Goal: Transaction & Acquisition: Book appointment/travel/reservation

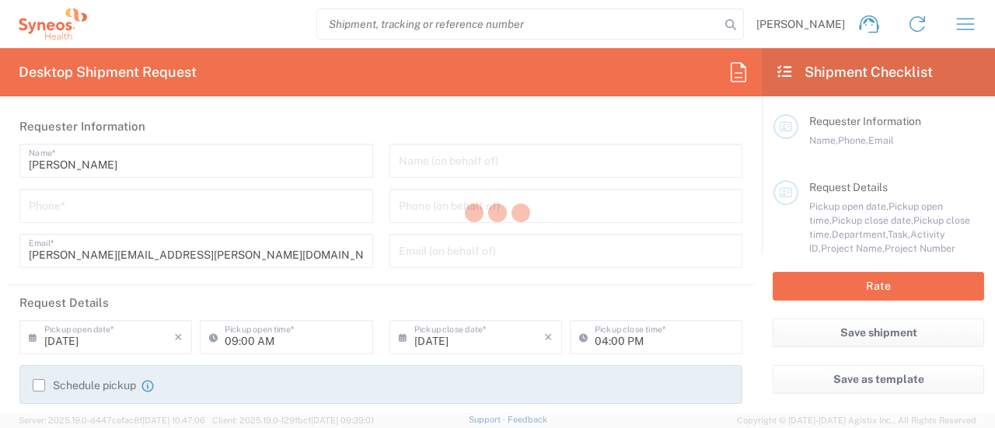
type input "Department"
type input "[US_STATE]"
type input "[GEOGRAPHIC_DATA]"
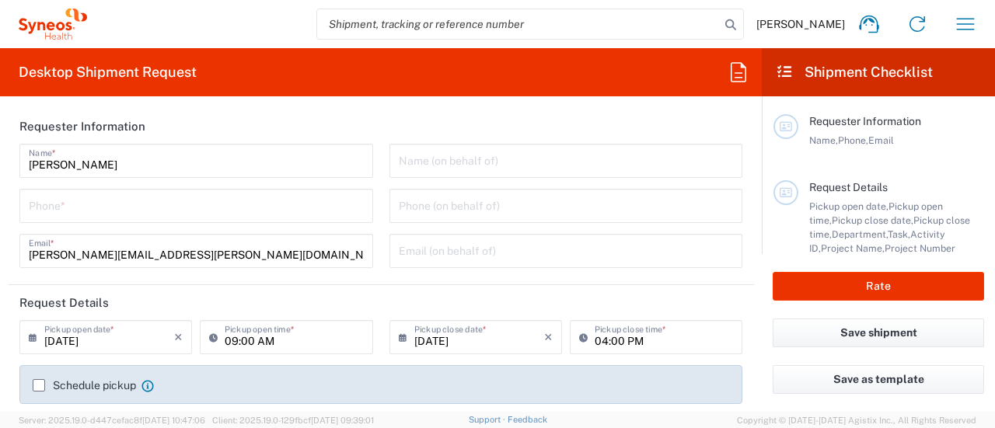
type input "Syneos Health Commercial Servi- [GEOGRAPHIC_DATA] [GEOGRAPHIC_DATA]"
click at [962, 30] on icon "button" at bounding box center [966, 24] width 18 height 12
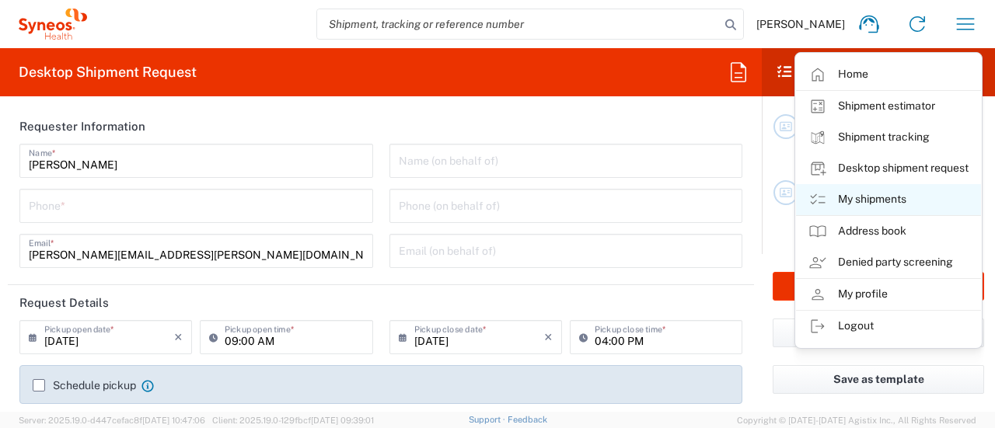
click at [877, 204] on link "My shipments" at bounding box center [888, 199] width 185 height 31
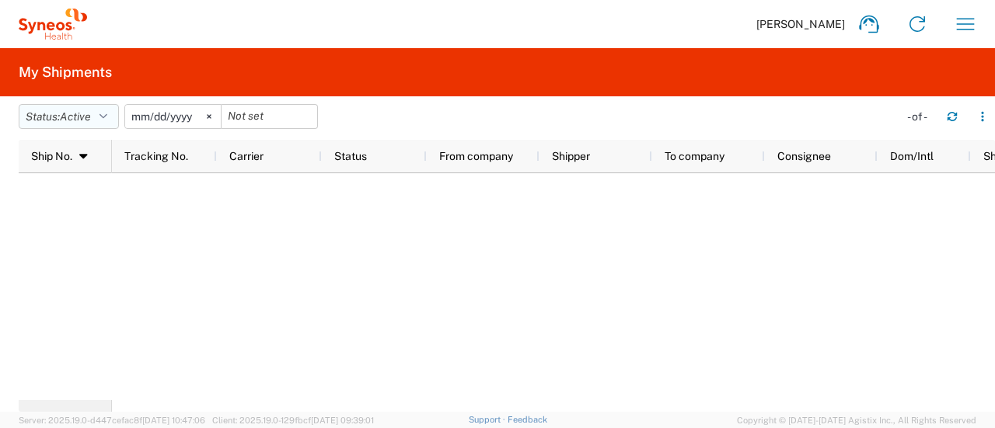
click at [115, 117] on button "Status: Active" at bounding box center [69, 116] width 100 height 25
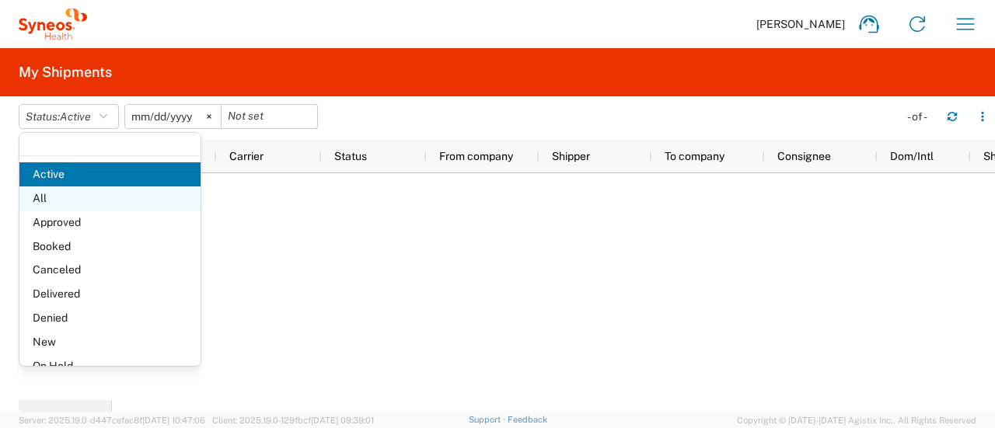
click at [86, 198] on span "All" at bounding box center [109, 199] width 181 height 24
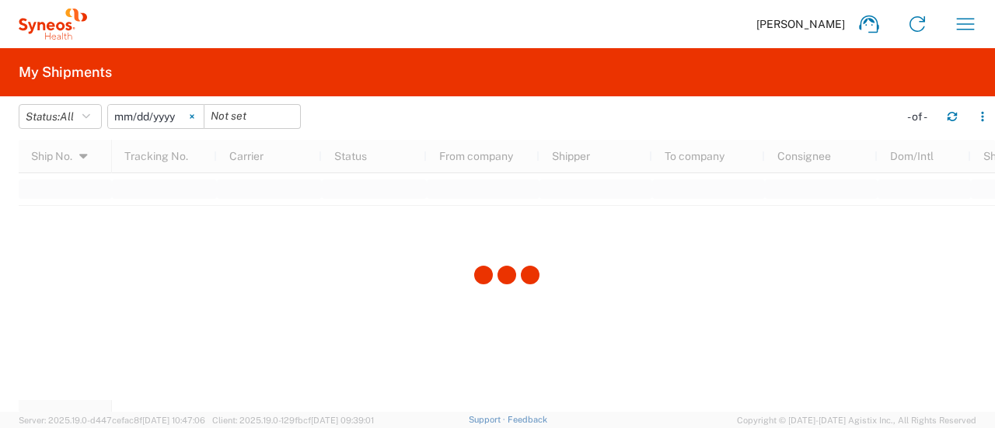
click at [196, 120] on svg-icon at bounding box center [191, 116] width 23 height 23
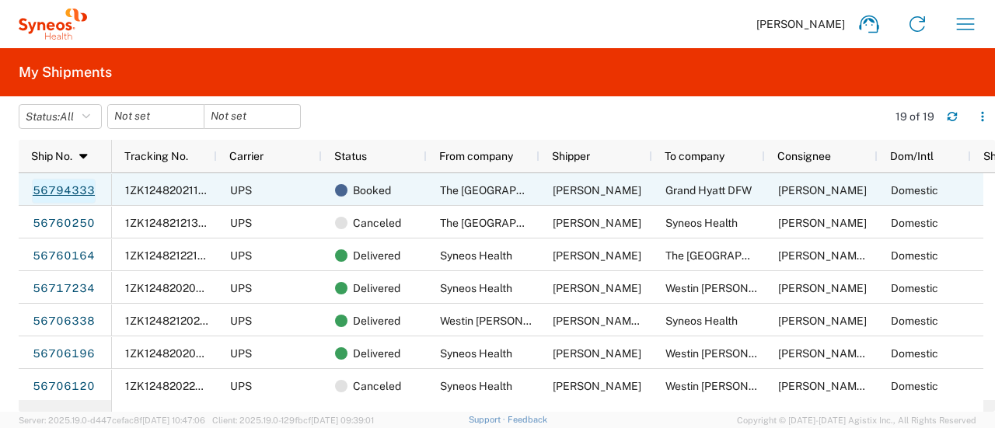
click at [78, 190] on link "56794333" at bounding box center [64, 191] width 64 height 25
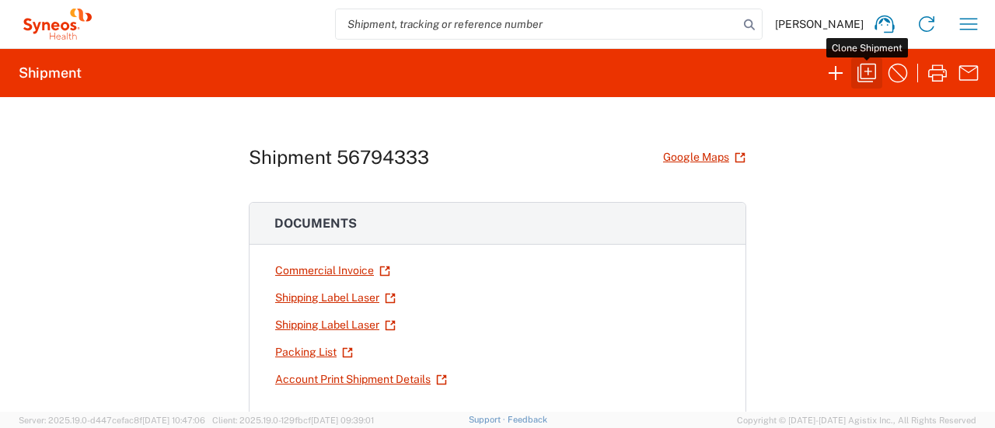
click at [863, 82] on icon "button" at bounding box center [866, 73] width 19 height 19
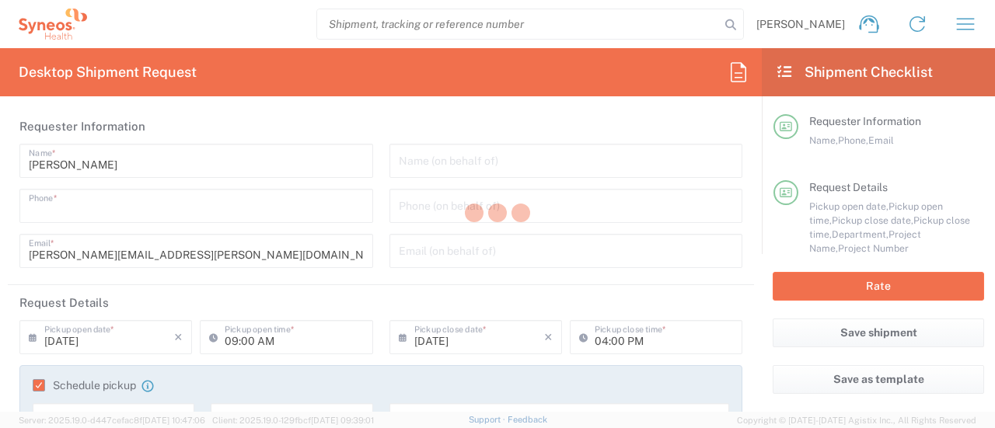
type input "7325374995"
type input "10:00 AM"
type input "Project"
type input "6055 DEPARTMENTAL EXPENSE"
type textarea "krista.slowikowski@syneoshealth.com"
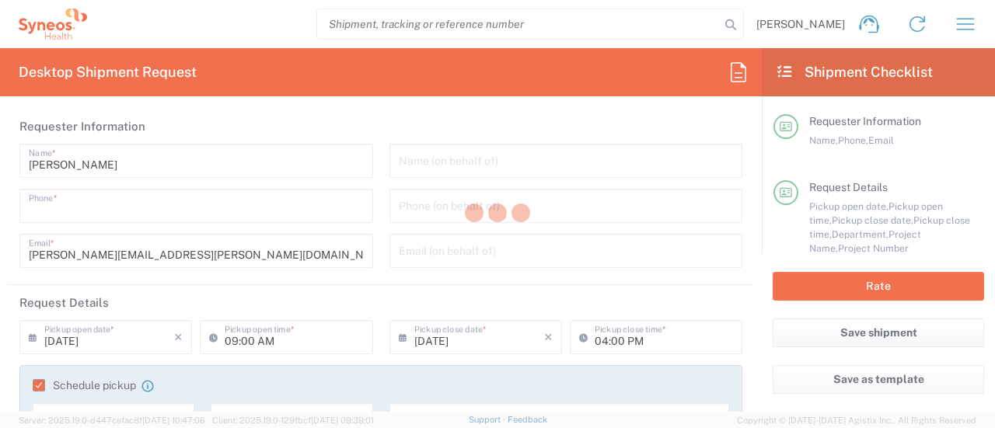
type input "The Westin Atlanta Airport"
type input "4736 Best Rd"
type input "Syneos Health GSK Blujepa"
type input "College Park"
type input "Georgia"
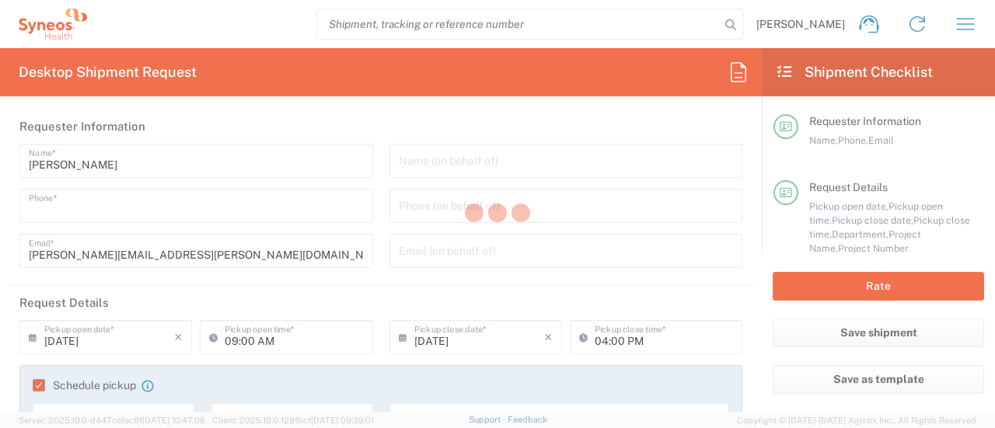
type input "30337"
type input "Terry Gannon"
type input "7325374995"
type input "krista.slowikowski@syneoshealth.com"
type input "Grand Hyatt DFW"
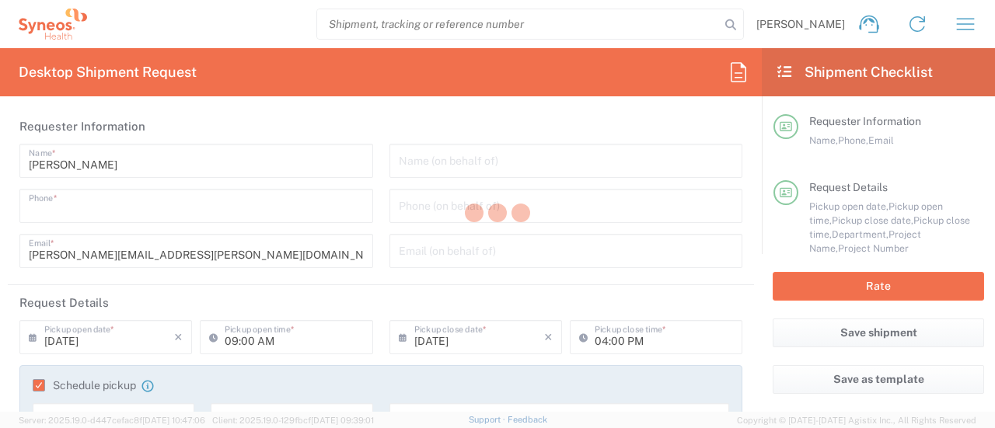
type input "2337 S International Pkwy"
type input "Dallas"
type input "United States"
type input "75261"
type input "Terry Gannon"
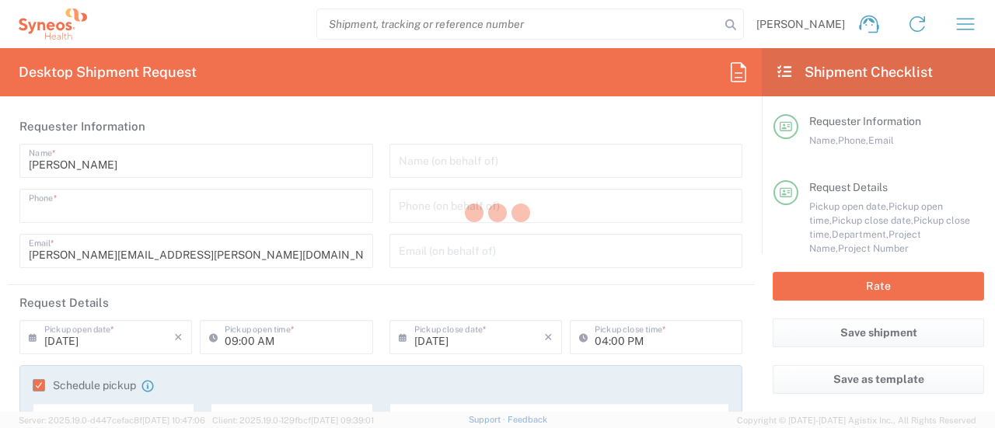
type input "940-367-1423"
type input "Sender/Shipper"
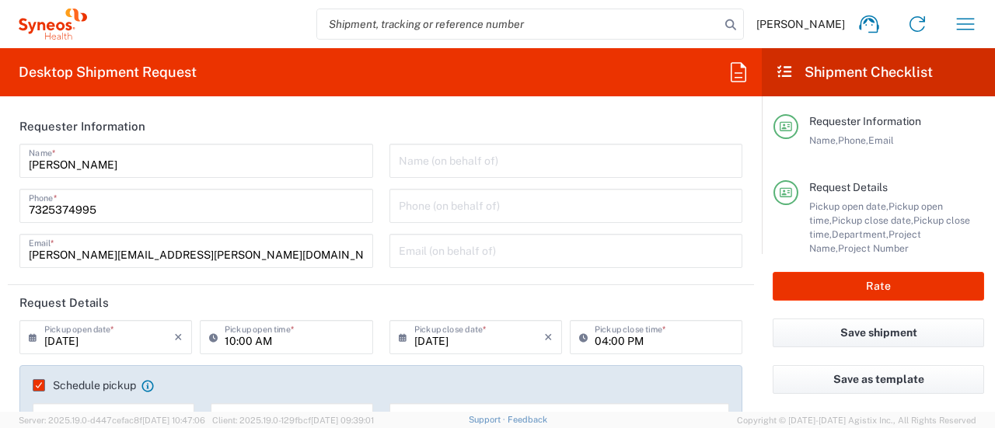
type input "Texas"
type input "Your Packaging"
type input "6055 DEPARTMENTAL EXPENSE"
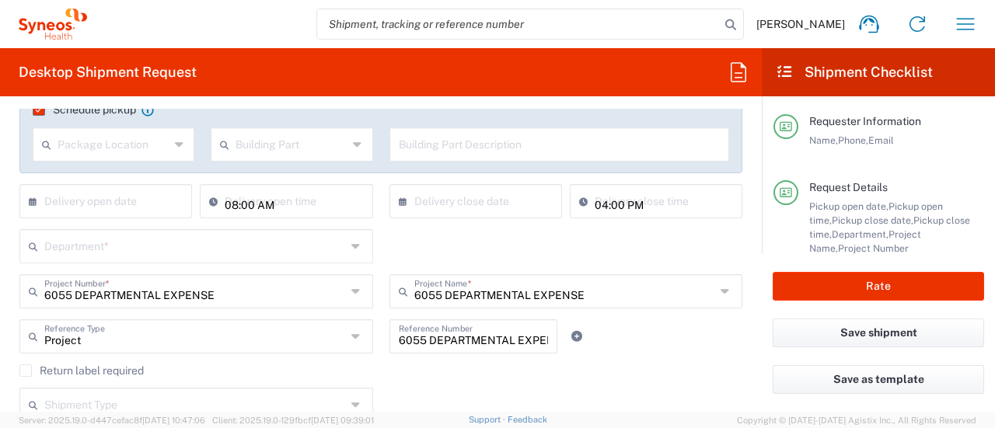
type input "6055"
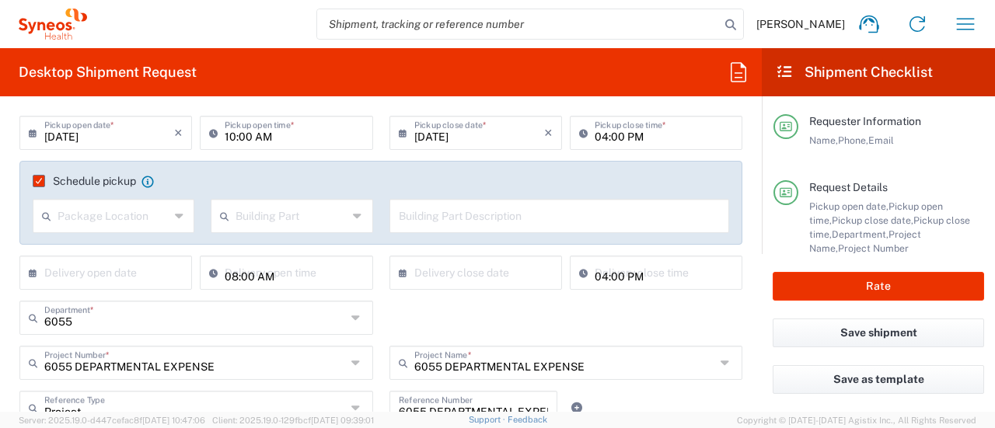
scroll to position [177, 0]
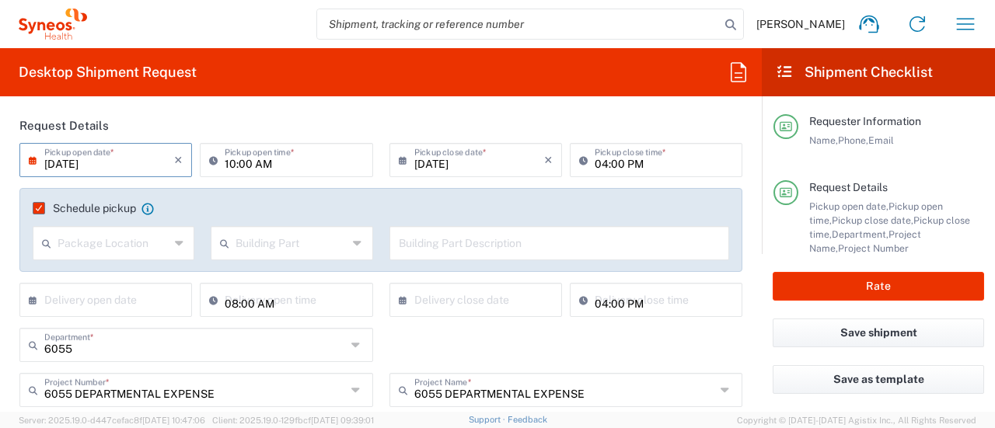
click at [96, 168] on input "09/18/2025" at bounding box center [109, 158] width 130 height 27
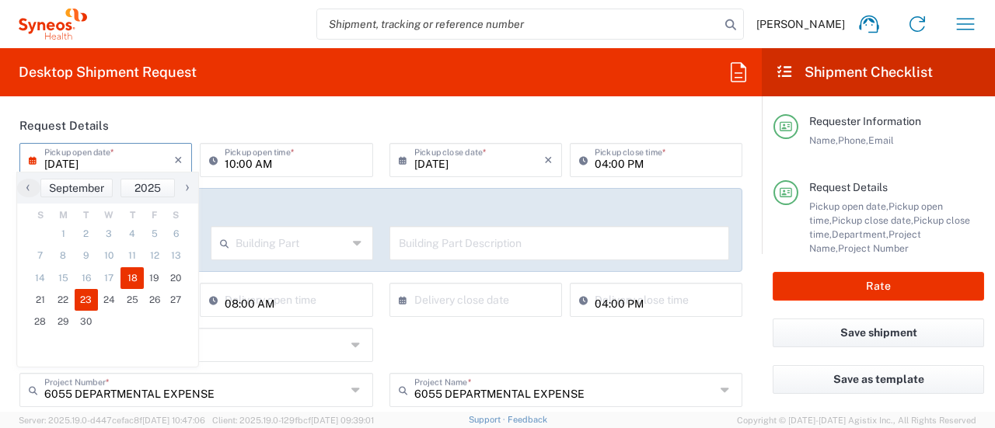
click at [85, 298] on span "23" at bounding box center [86, 300] width 23 height 22
type input "09/23/2025"
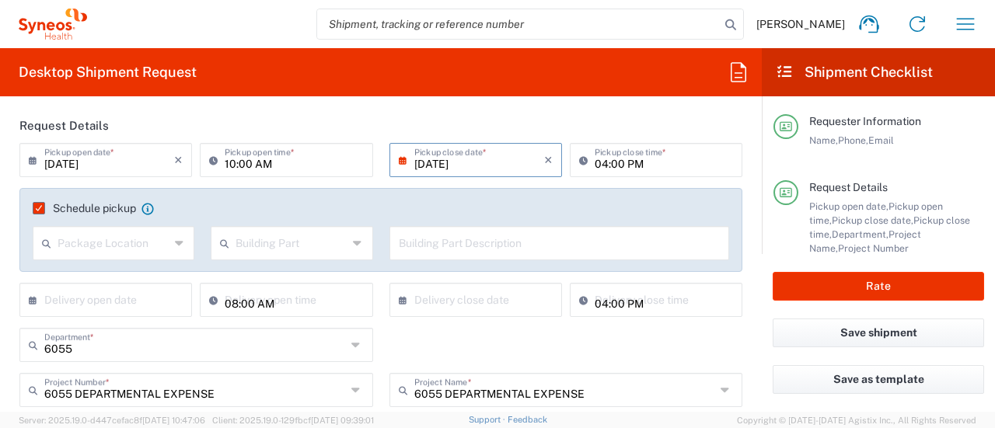
click at [258, 166] on input "10:00 AM" at bounding box center [294, 158] width 138 height 27
type input "04:00 PM"
click at [609, 164] on input "04:00 PM" at bounding box center [663, 158] width 138 height 27
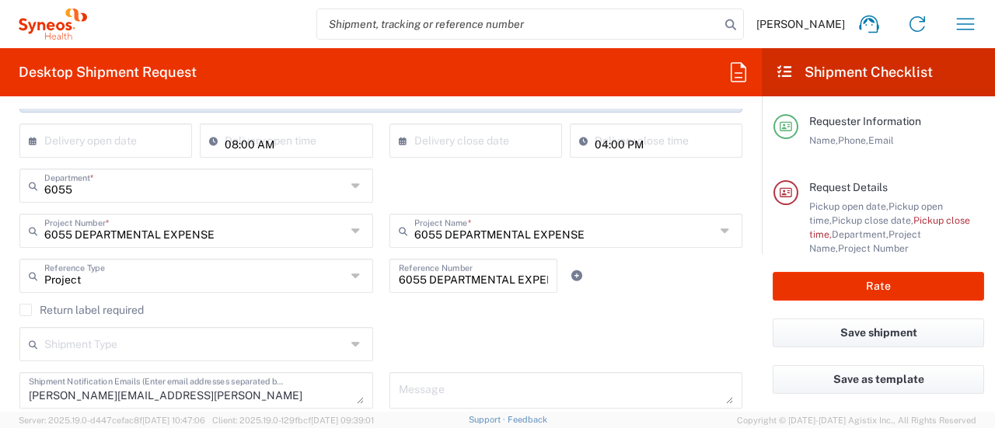
scroll to position [346, 0]
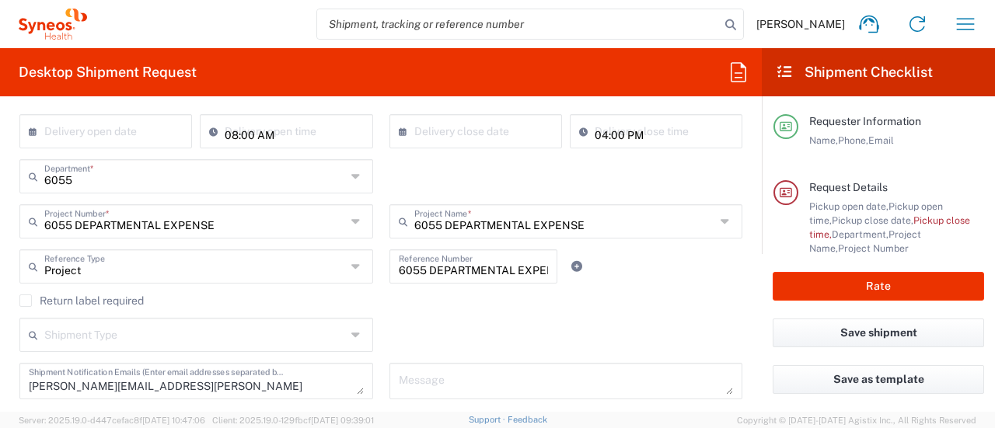
type input "06:00 PM"
click at [454, 270] on input "6055 DEPARTMENTAL EXPENSE" at bounding box center [474, 265] width 150 height 27
type input "GSK Blujepa 7232"
click at [748, 193] on form "Requester Information Krista Slowikowski Name * 7325374995 Phone * krista.slowi…" at bounding box center [381, 260] width 762 height 303
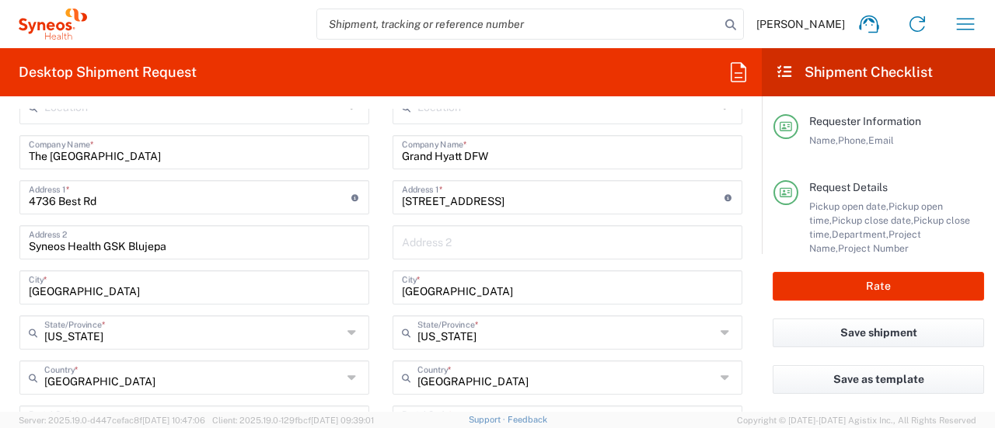
scroll to position [563, 0]
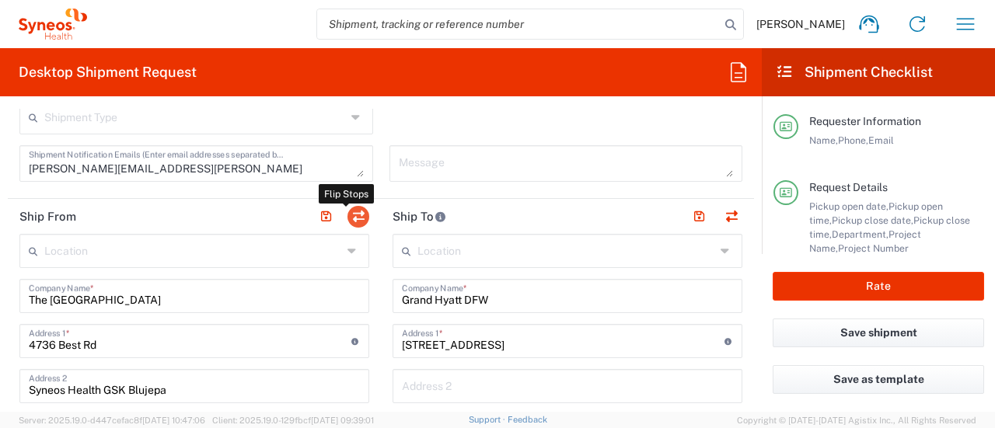
click at [358, 214] on button "button" at bounding box center [358, 217] width 22 height 22
type input "Grand Hyatt DFW"
type input "2337 S International Pkwy"
type input "Dallas"
type input "Texas"
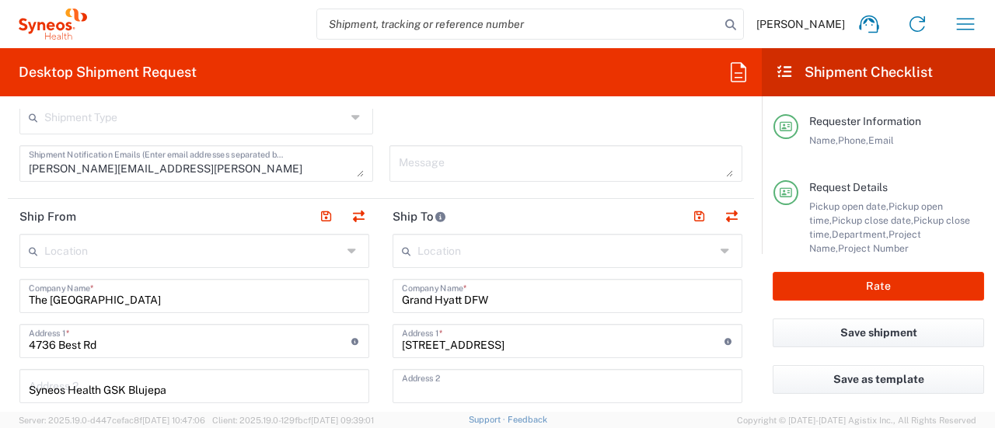
type input "75261"
type input "940-367-1423"
type input "The Westin Atlanta Airport"
type input "4736 Best Rd"
type input "Syneos Health GSK Blujepa"
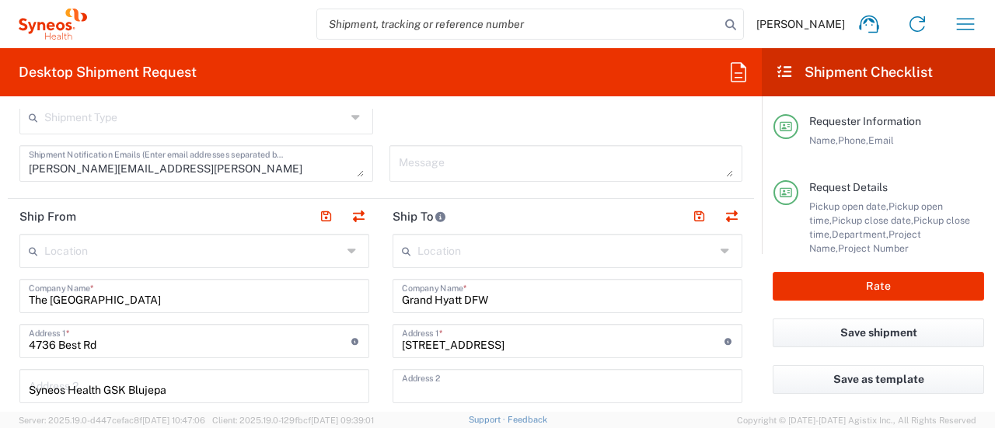
type input "College Park"
type input "Georgia"
type input "30337"
type input "7325374995"
type input "krista.slowikowski@syneoshealth.com"
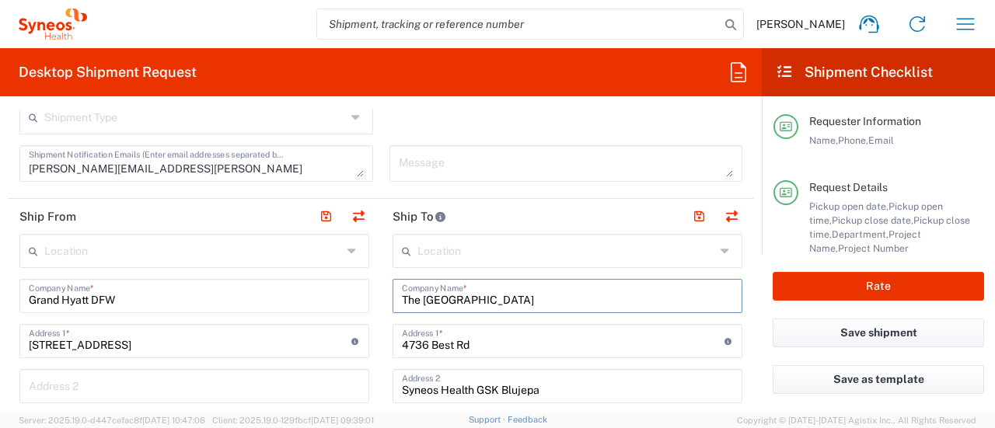
drag, startPoint x: 548, startPoint y: 298, endPoint x: 385, endPoint y: 298, distance: 162.4
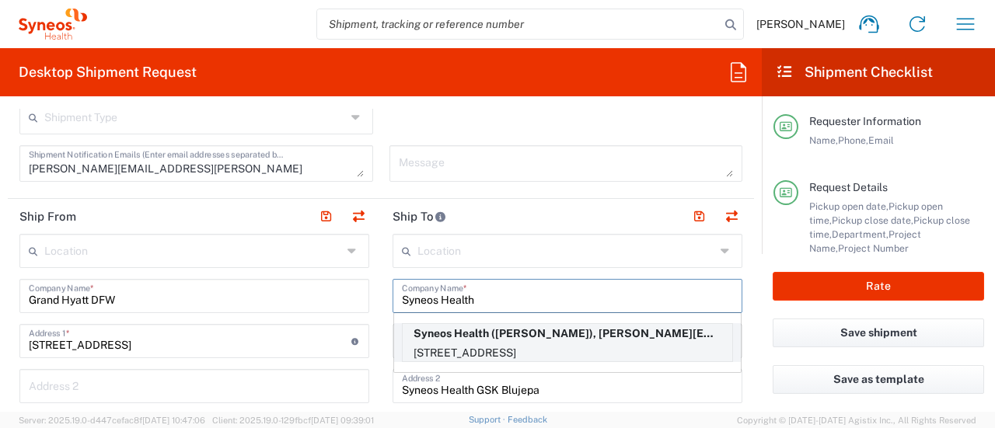
type input "Syneos Health"
click at [424, 336] on p "Syneos Health (Krista Slowikowski), krista.slowikowski@syneoshealth.com" at bounding box center [567, 333] width 329 height 19
type input "200 Crossing Blvd"
type input "Bridgewater"
type input "New Jersey"
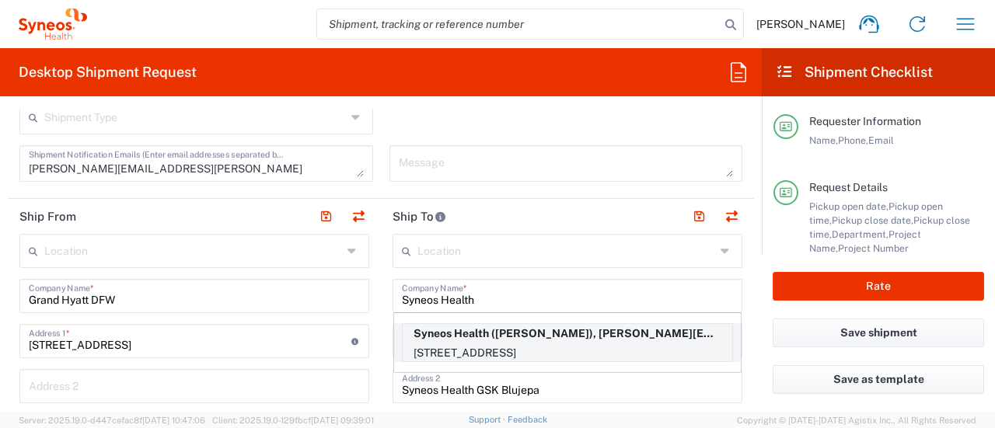
type input "08807"
type input "Krista Slowikowski"
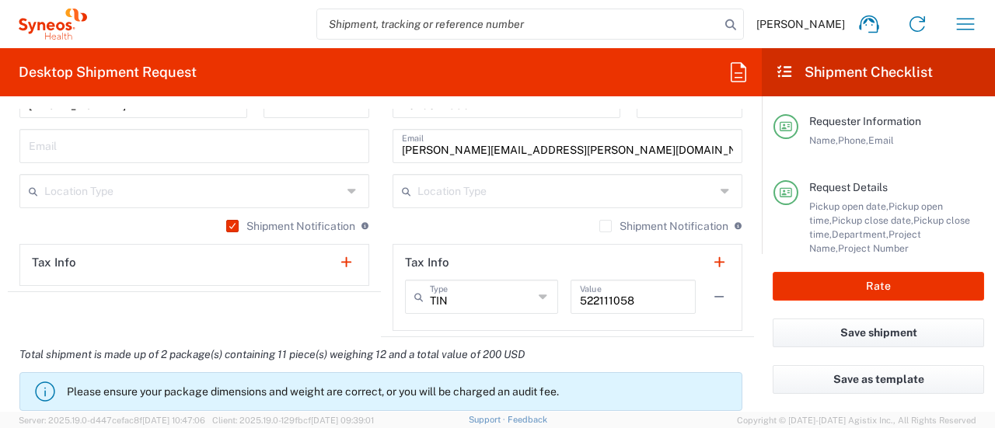
scroll to position [1110, 0]
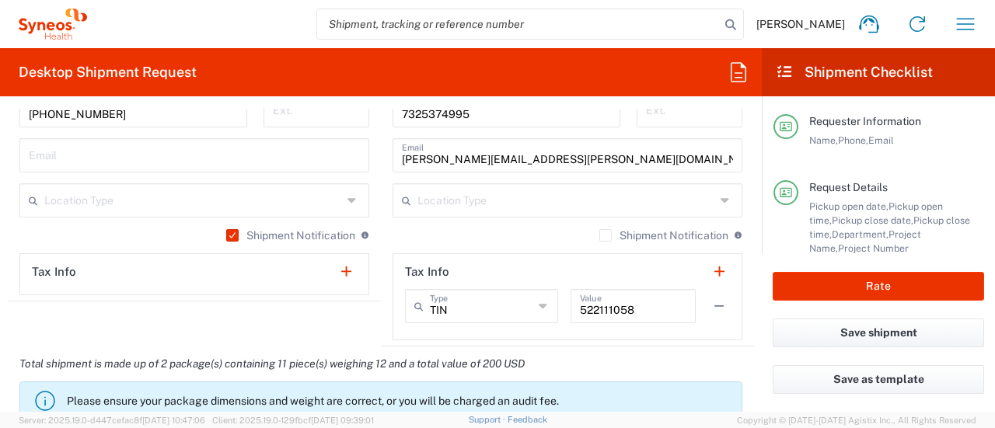
click at [228, 231] on label "Shipment Notification" at bounding box center [290, 235] width 129 height 12
click at [228, 235] on input "Shipment Notification" at bounding box center [228, 235] width 0 height 0
click at [599, 235] on label "Shipment Notification" at bounding box center [663, 235] width 129 height 12
click at [605, 235] on input "Shipment Notification" at bounding box center [605, 235] width 0 height 0
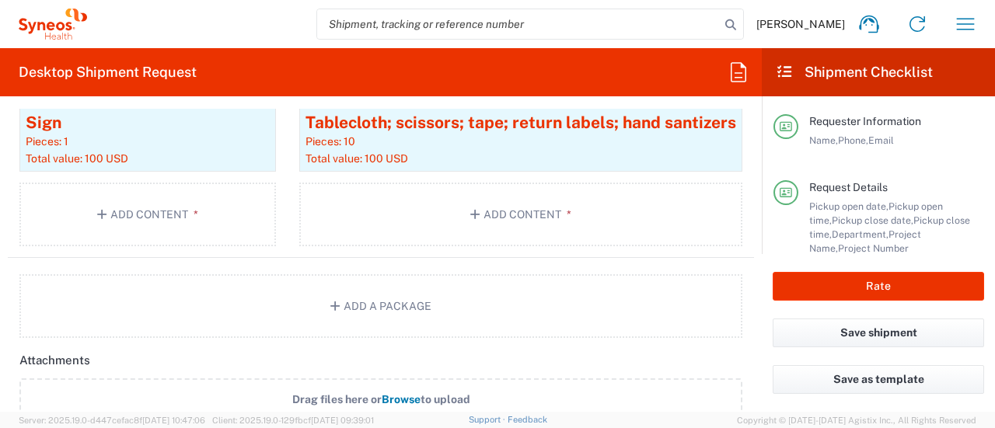
scroll to position [1795, 0]
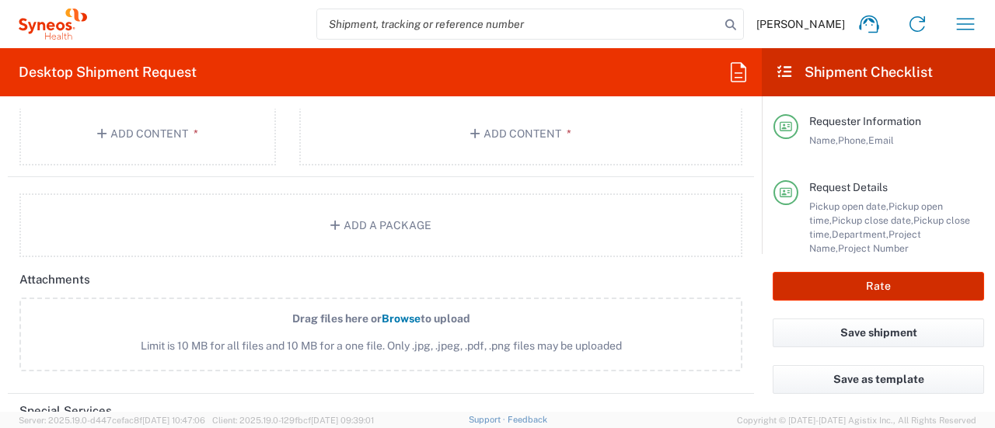
click at [841, 287] on button "Rate" at bounding box center [877, 286] width 211 height 29
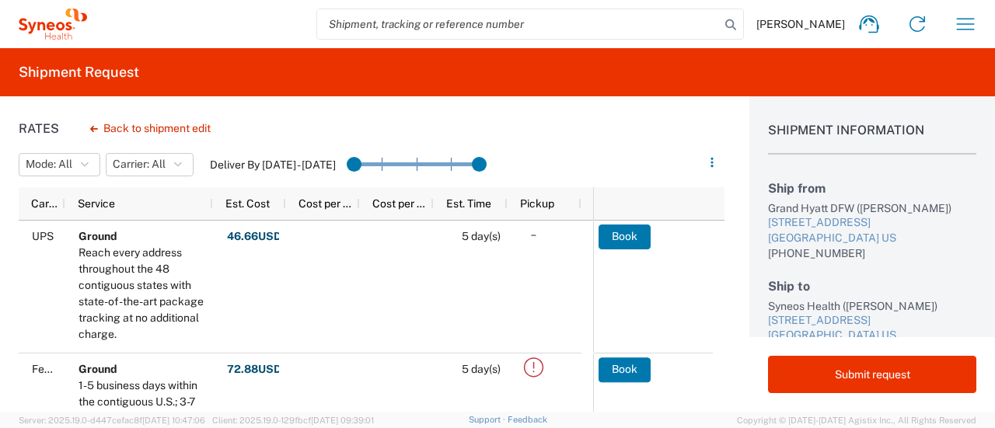
scroll to position [3, 0]
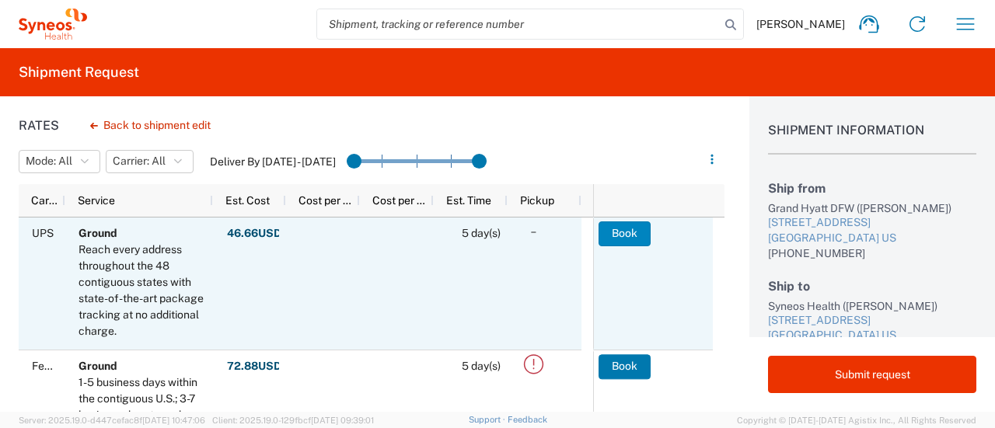
click at [601, 231] on button "Book" at bounding box center [624, 233] width 52 height 25
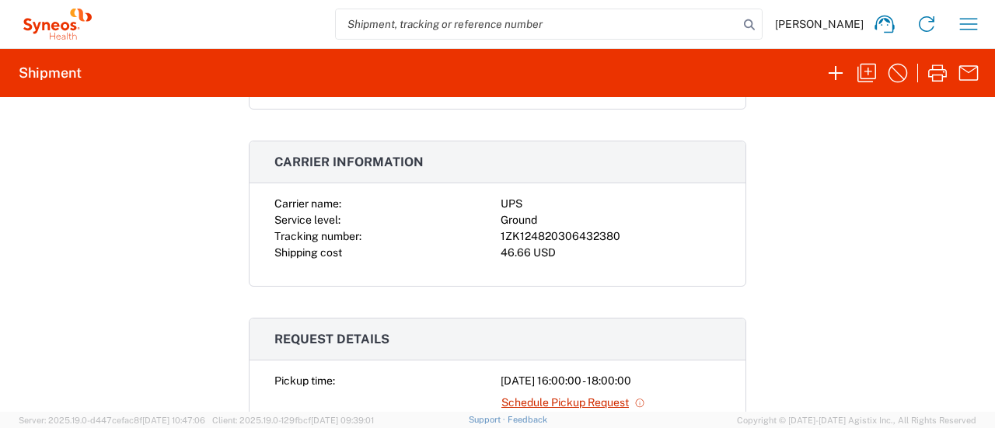
scroll to position [233, 0]
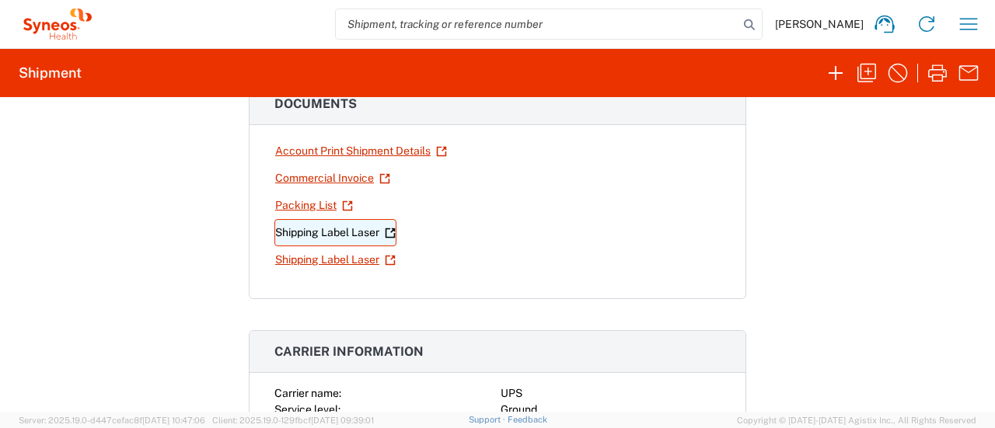
click at [292, 229] on link "Shipping Label Laser" at bounding box center [335, 232] width 122 height 27
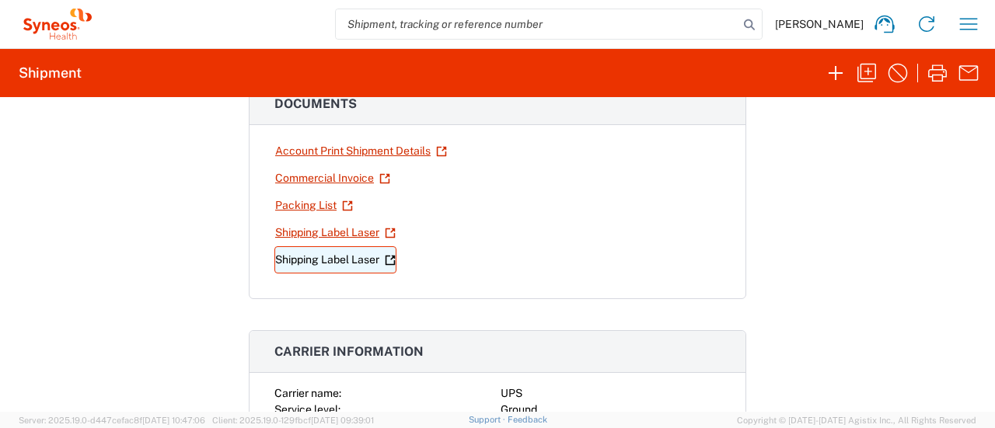
click at [314, 251] on link "Shipping Label Laser" at bounding box center [335, 259] width 122 height 27
click at [314, 251] on div at bounding box center [497, 214] width 995 height 428
